Goal: Information Seeking & Learning: Learn about a topic

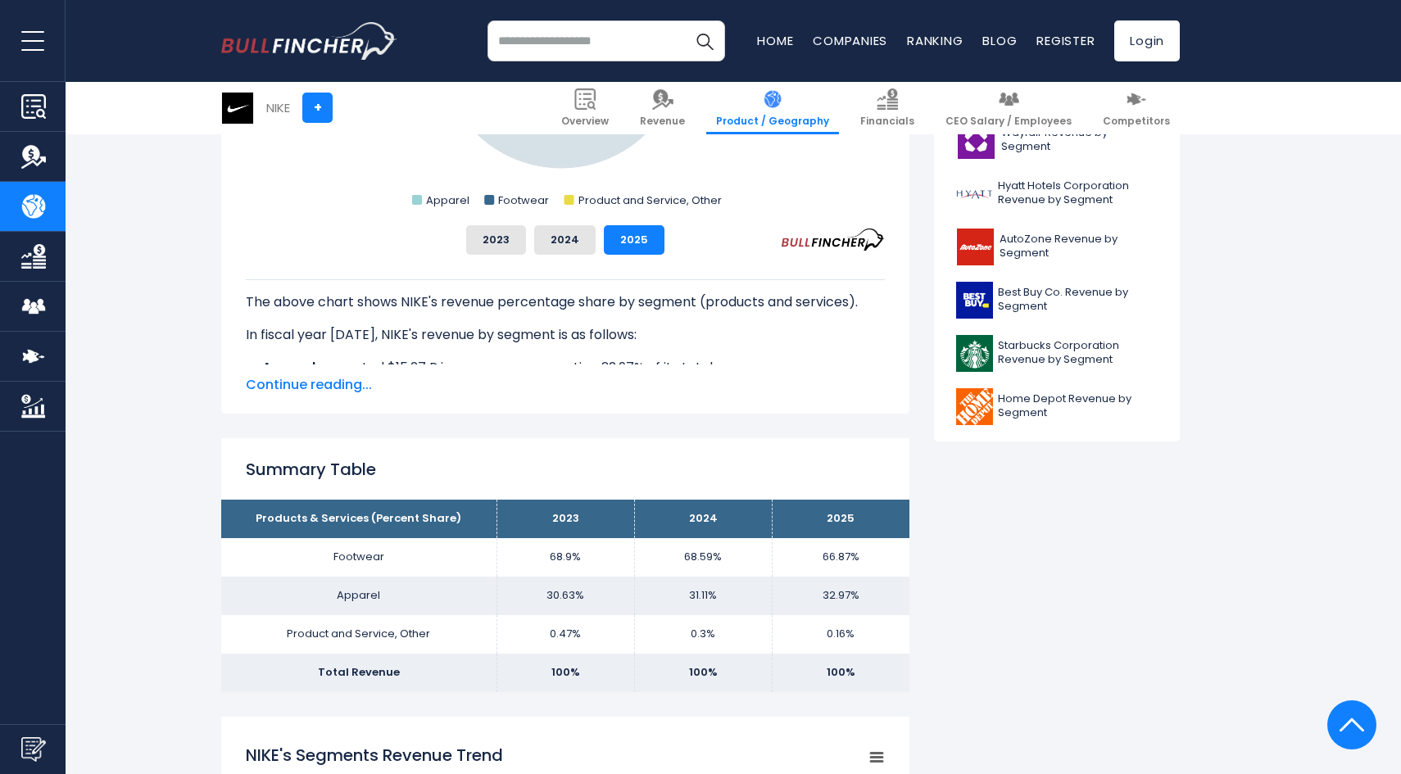
scroll to position [710, 0]
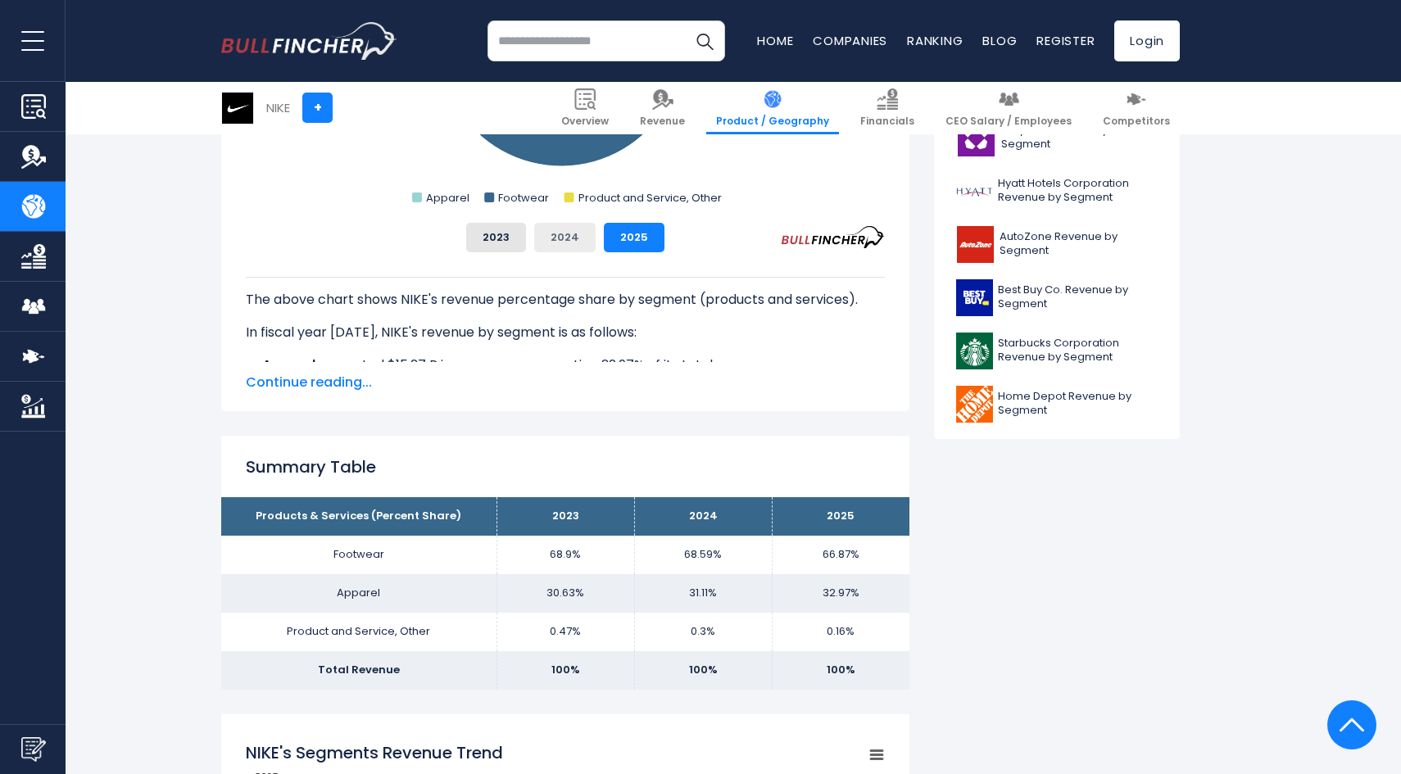
click at [563, 227] on button "2024" at bounding box center [564, 237] width 61 height 29
click at [623, 229] on button "2025" at bounding box center [634, 237] width 61 height 29
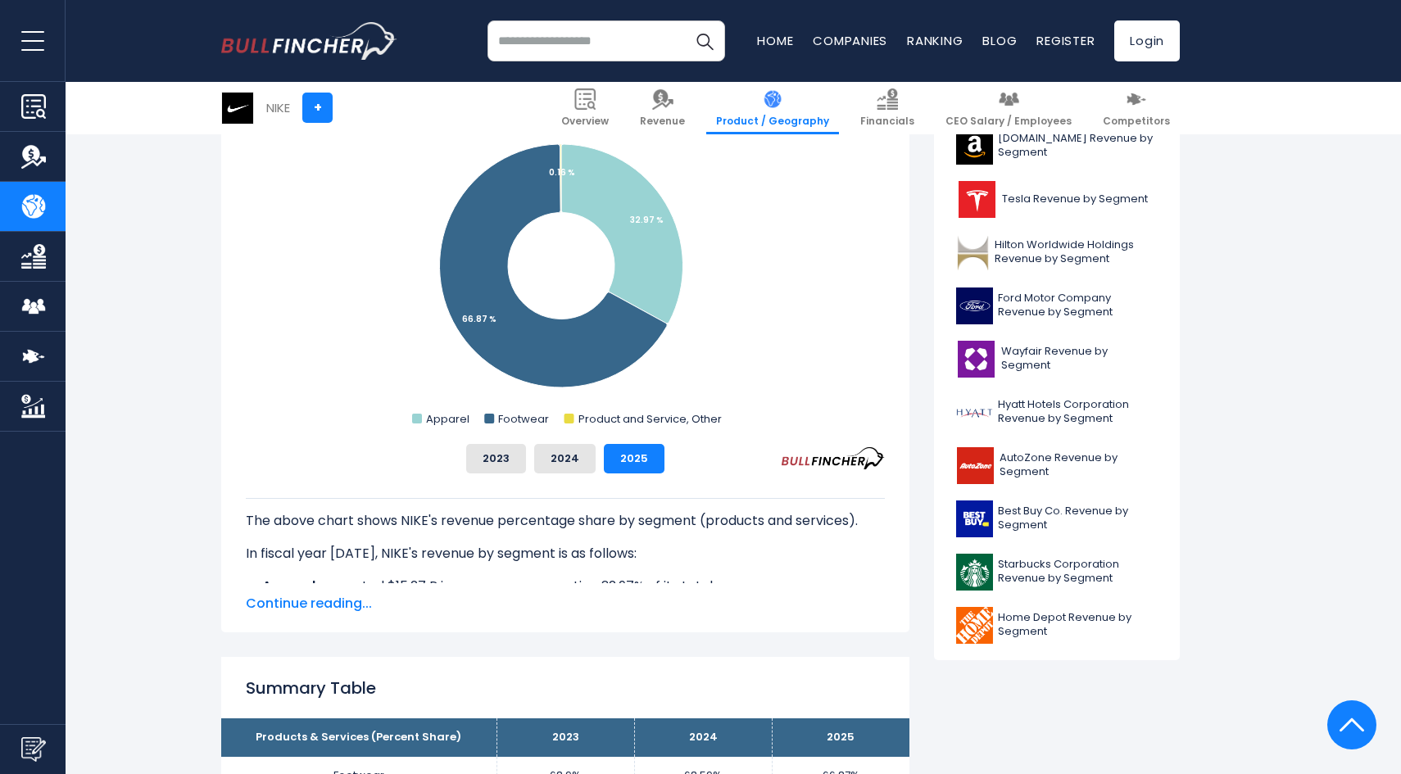
scroll to position [466, 0]
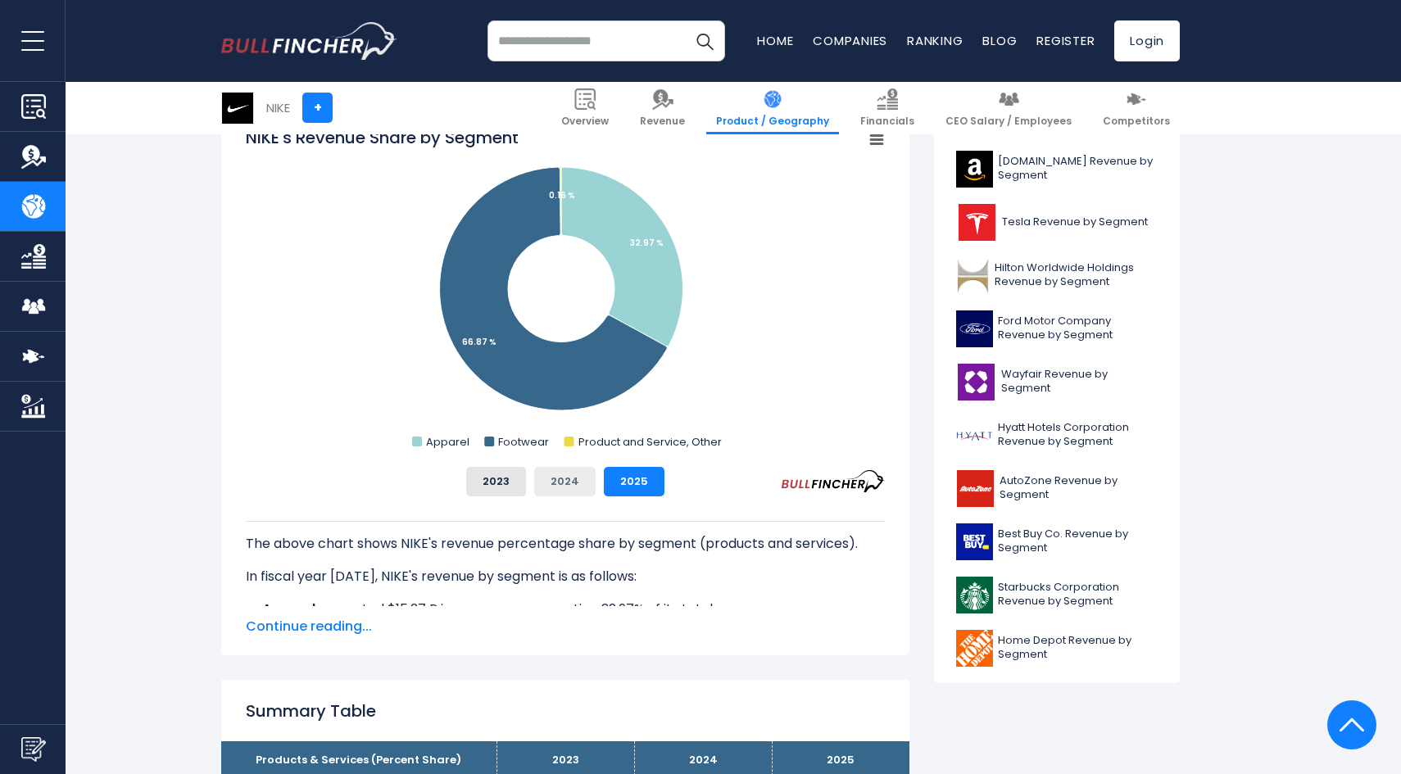
click at [565, 483] on button "2024" at bounding box center [564, 481] width 61 height 29
click at [497, 473] on button "2023" at bounding box center [496, 481] width 60 height 29
click at [565, 478] on button "2024" at bounding box center [564, 481] width 61 height 29
click at [604, 475] on button "2025" at bounding box center [634, 481] width 61 height 29
click at [555, 471] on button "2024" at bounding box center [564, 481] width 61 height 29
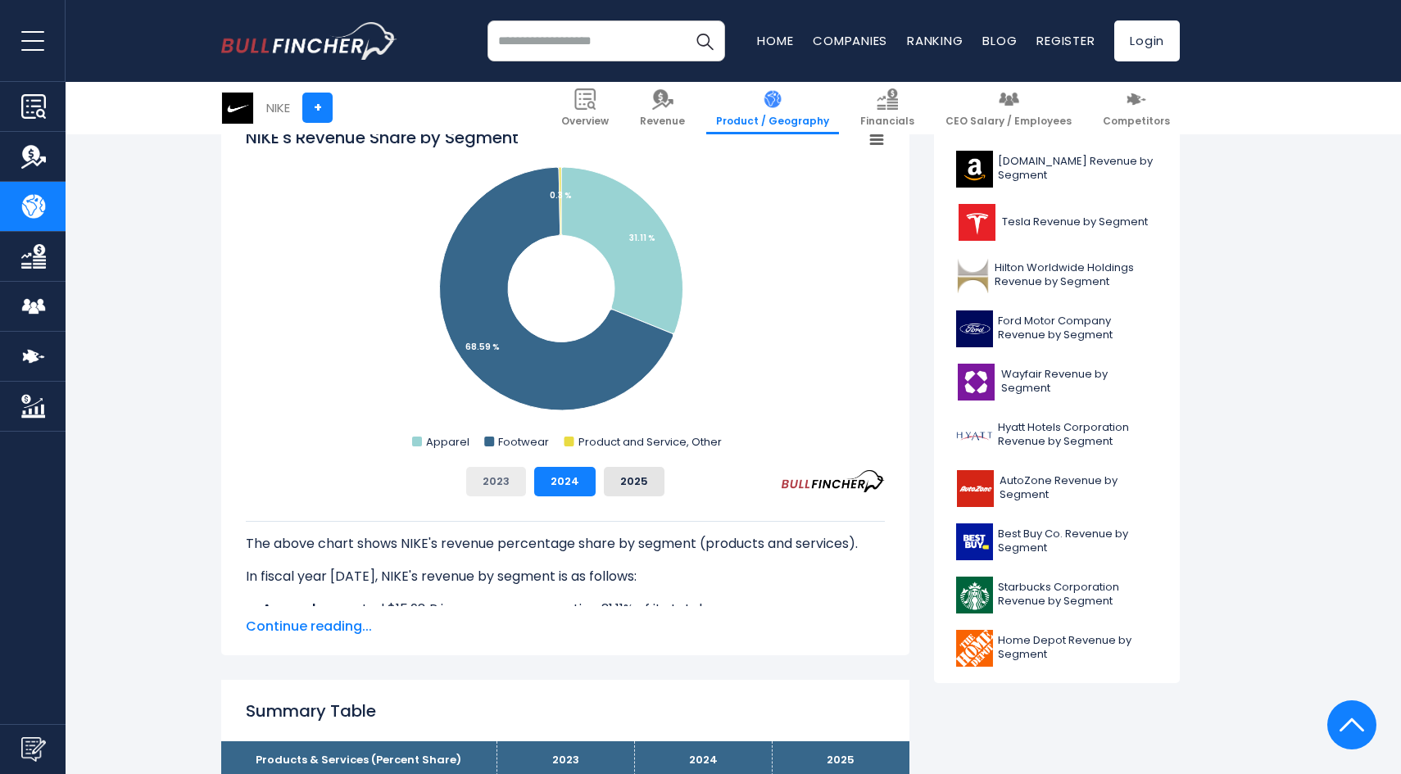
click at [508, 479] on button "2023" at bounding box center [496, 481] width 60 height 29
click at [550, 478] on button "2024" at bounding box center [564, 481] width 61 height 29
click at [601, 478] on div "2023 2024 2025" at bounding box center [565, 481] width 639 height 29
click at [622, 484] on button "2025" at bounding box center [634, 481] width 61 height 29
click at [552, 475] on button "2024" at bounding box center [564, 481] width 61 height 29
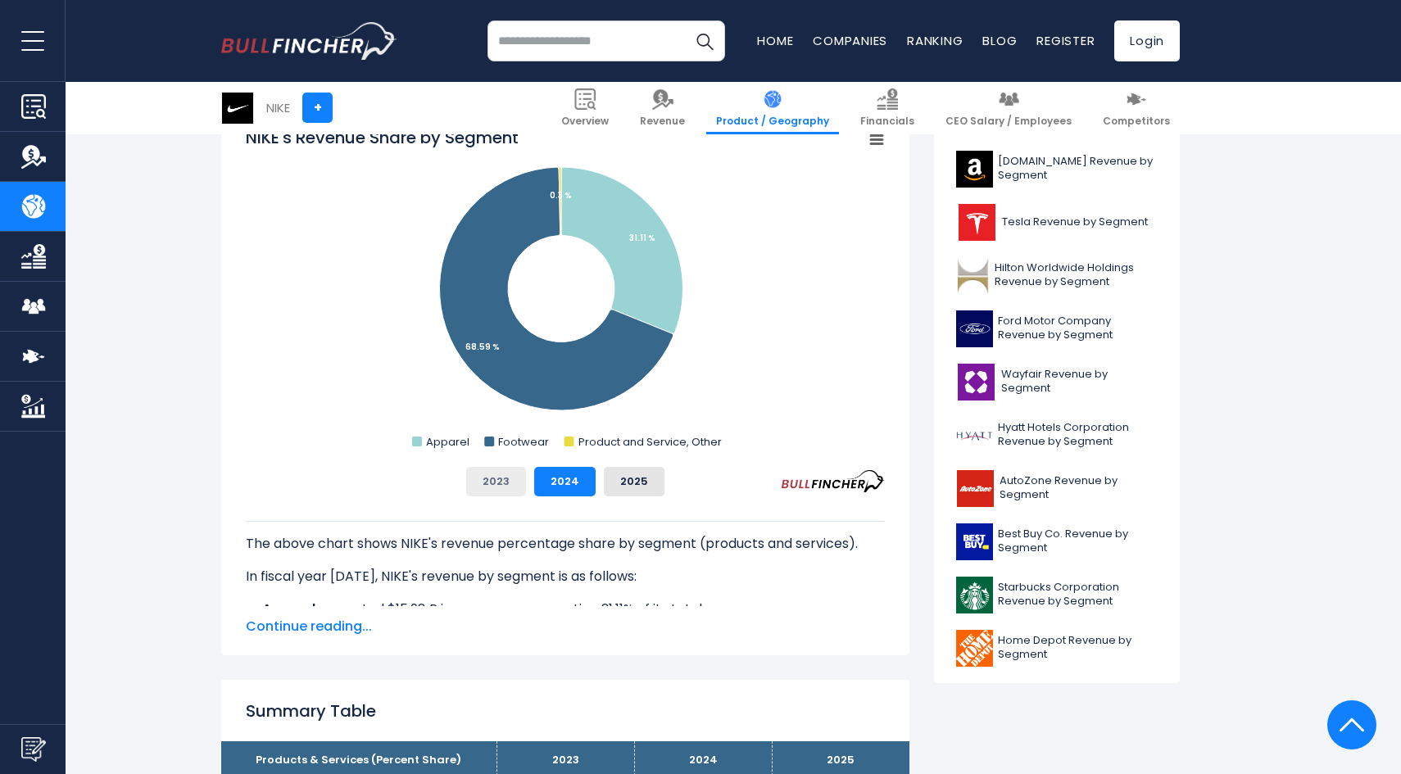
click at [514, 473] on button "2023" at bounding box center [496, 481] width 60 height 29
click at [551, 473] on button "2024" at bounding box center [564, 481] width 61 height 29
click at [600, 476] on div "2023 2024 2025" at bounding box center [565, 481] width 639 height 29
click at [621, 482] on button "2025" at bounding box center [634, 481] width 61 height 29
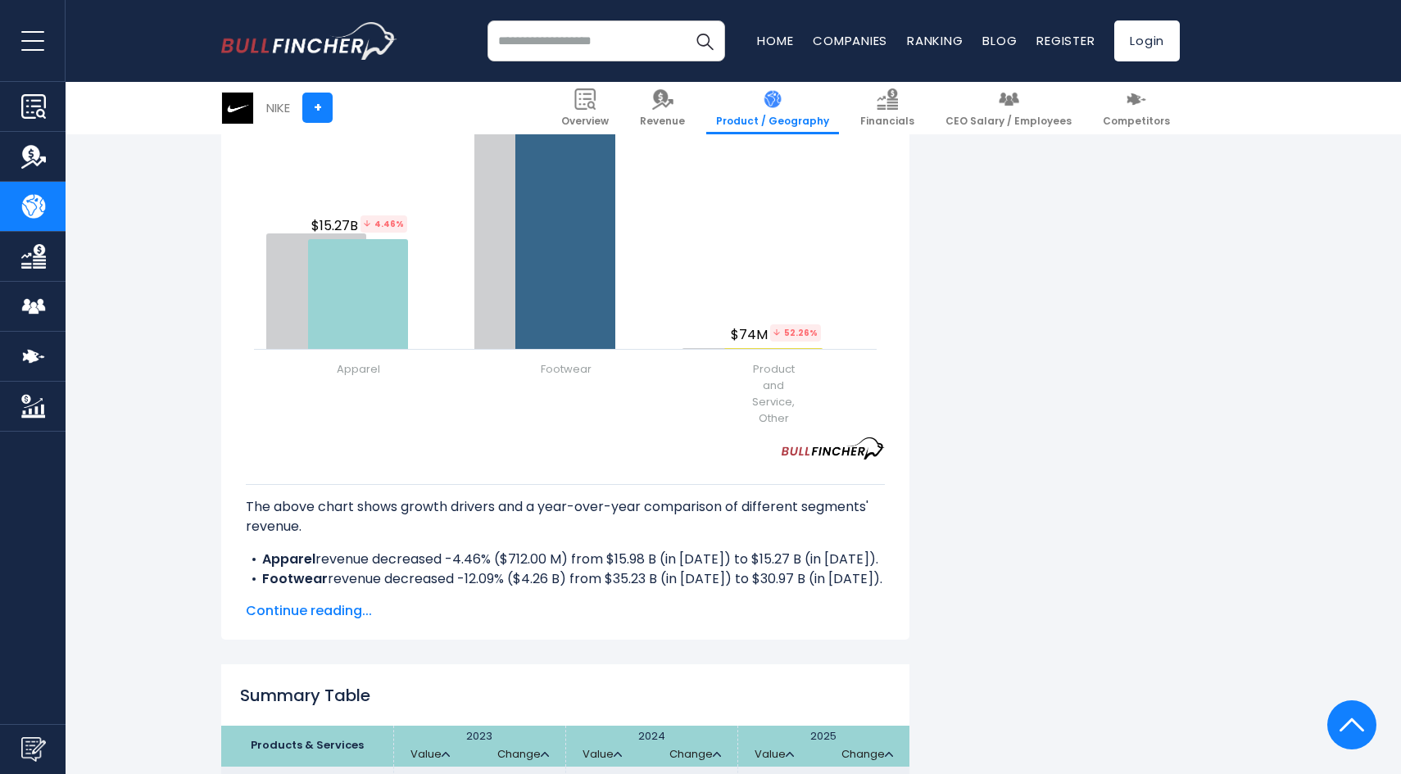
scroll to position [2018, 0]
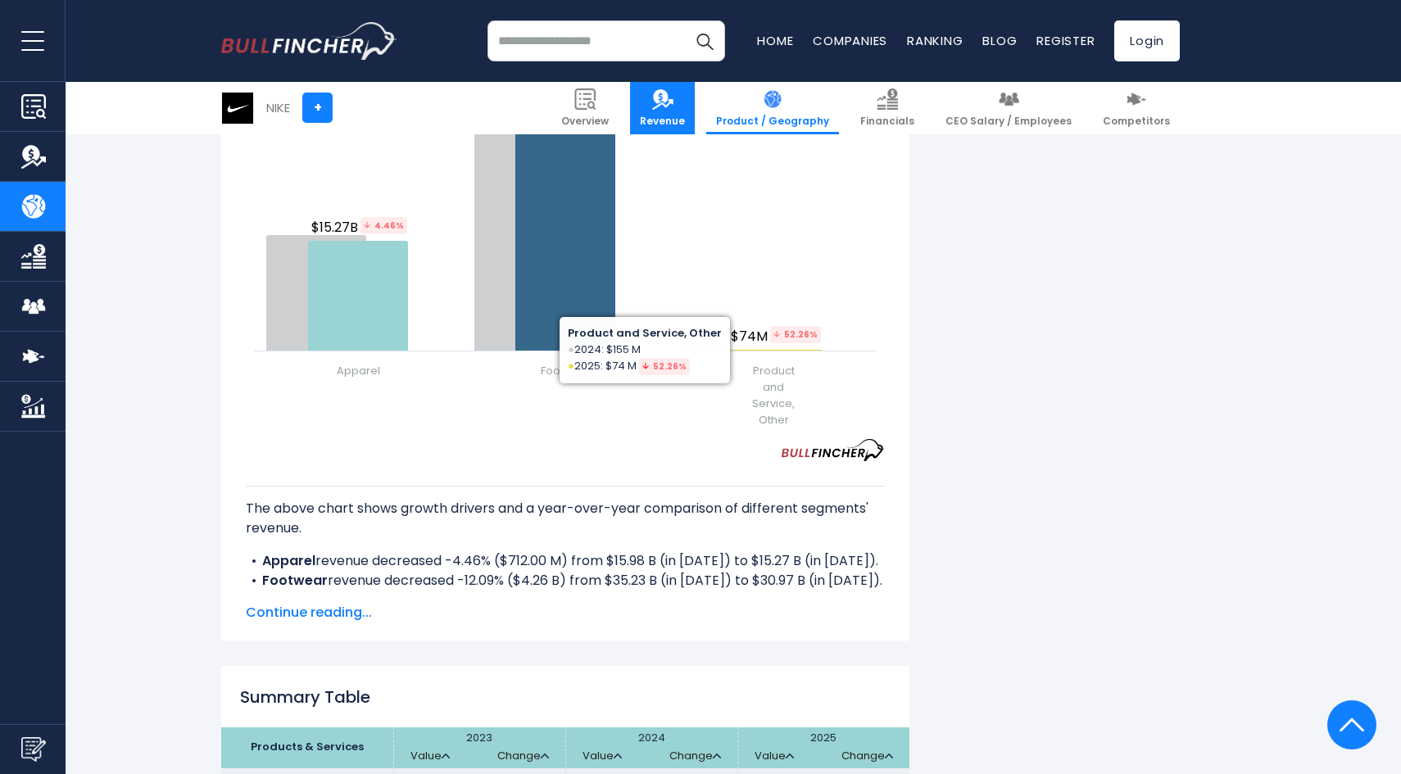
click at [673, 93] on img at bounding box center [662, 98] width 21 height 21
click at [674, 102] on link "Revenue" at bounding box center [662, 108] width 65 height 52
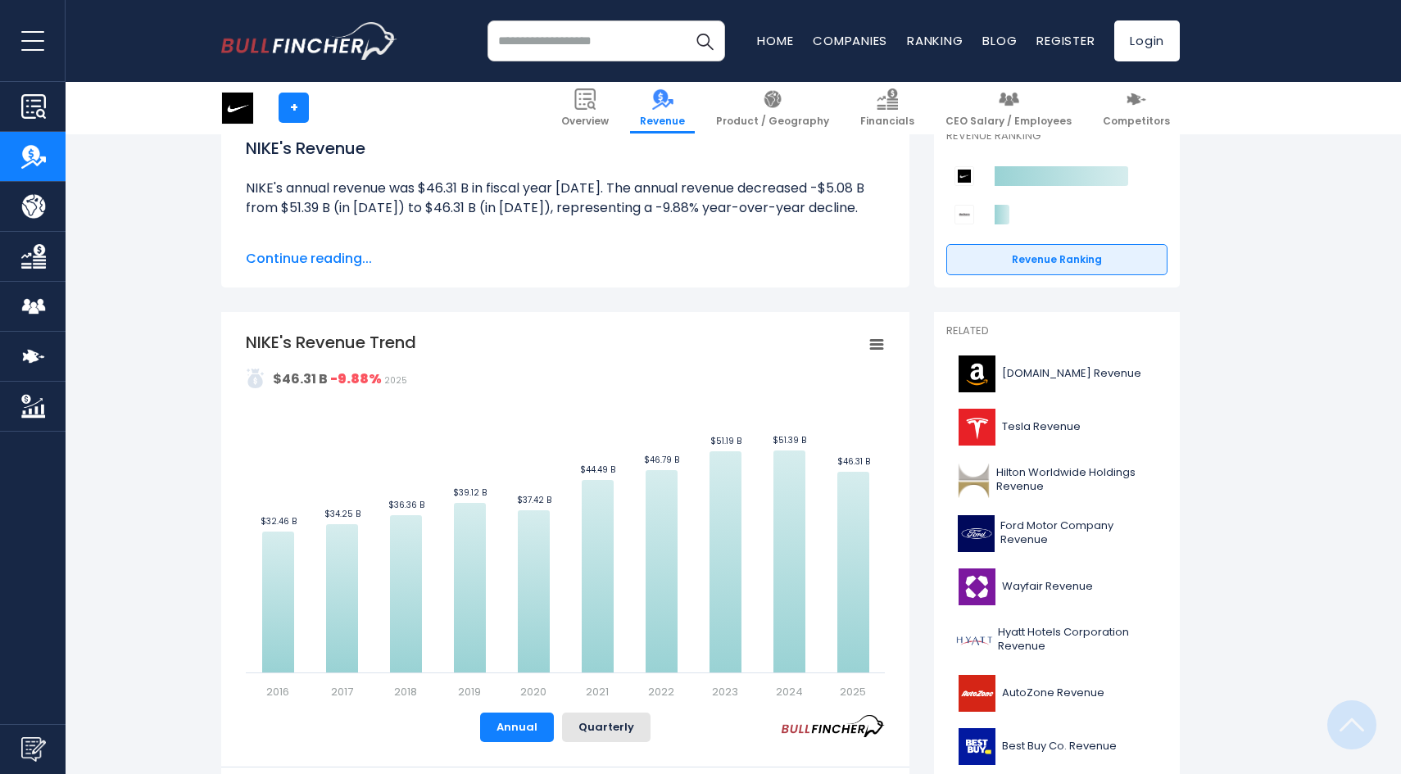
scroll to position [156, 0]
